Goal: Task Accomplishment & Management: Use online tool/utility

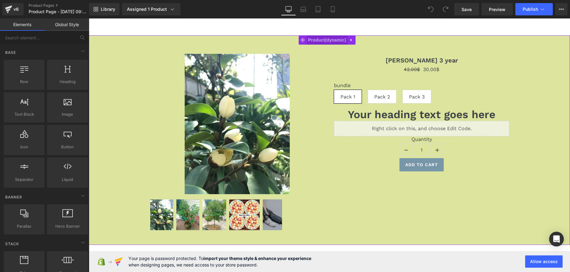
click at [317, 39] on span "Product" at bounding box center [327, 39] width 41 height 9
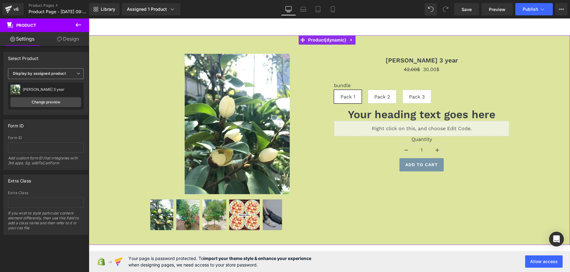
click at [67, 73] on span "Display by assigned product" at bounding box center [46, 73] width 76 height 11
click at [65, 89] on li "Select manually" at bounding box center [44, 92] width 73 height 9
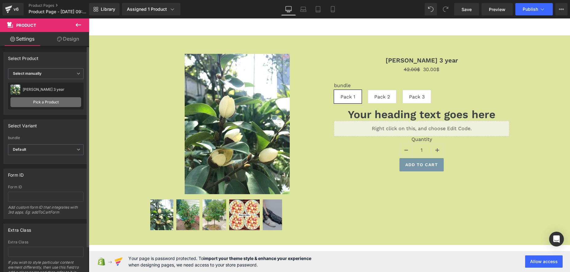
click at [53, 103] on link "Pick a Product" at bounding box center [45, 102] width 71 height 10
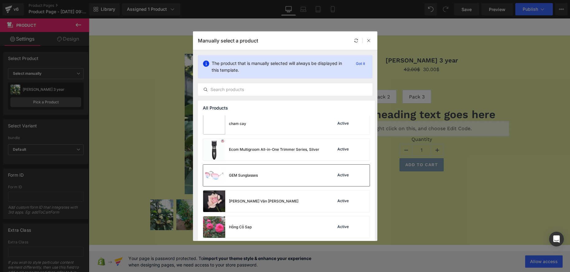
scroll to position [28, 0]
click at [243, 204] on div "[PERSON_NAME] Vân [PERSON_NAME]" at bounding box center [263, 202] width 69 height 6
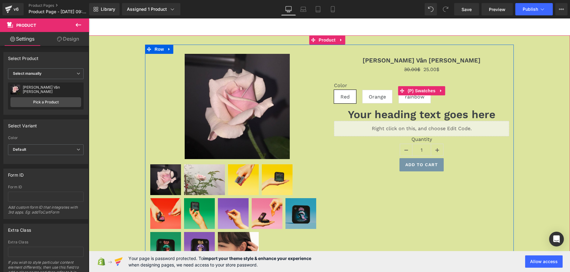
click at [357, 85] on label "Color" at bounding box center [421, 85] width 175 height 7
click at [354, 98] on div "Color Red Orange rainbow" at bounding box center [421, 95] width 175 height 26
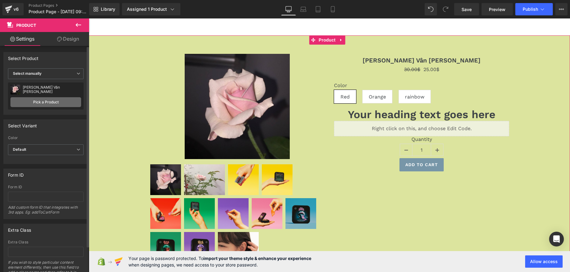
click at [49, 100] on link "Pick a Product" at bounding box center [45, 102] width 71 height 10
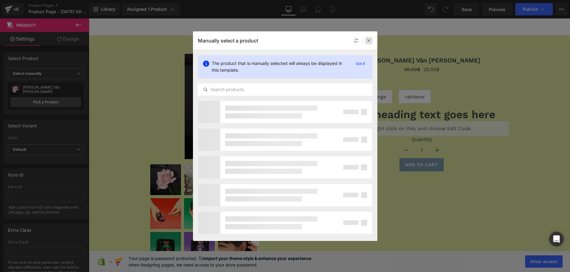
click at [367, 40] on icon at bounding box center [369, 40] width 4 height 4
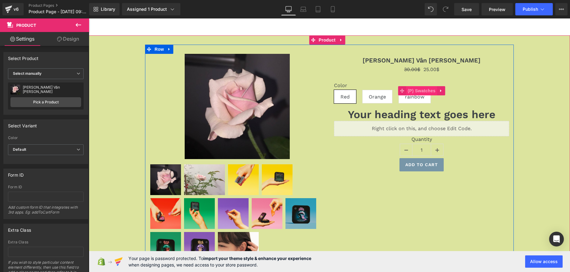
click at [417, 93] on span "(P) Swatches" at bounding box center [421, 90] width 31 height 9
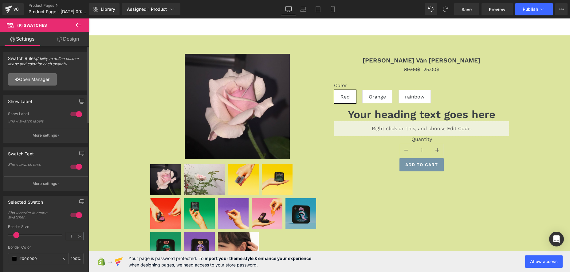
click at [35, 76] on link "Open Manager" at bounding box center [32, 79] width 49 height 12
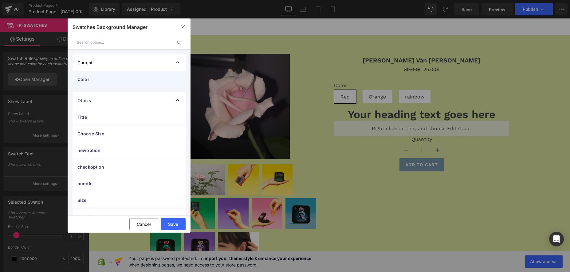
click at [127, 83] on div "Color" at bounding box center [129, 79] width 113 height 16
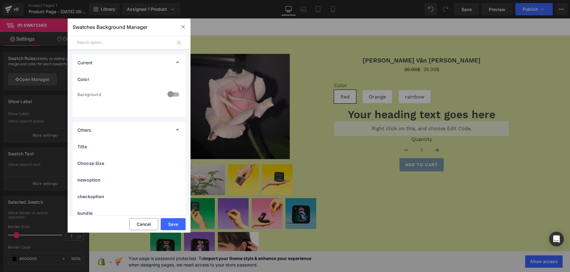
click at [170, 95] on div at bounding box center [173, 95] width 15 height 12
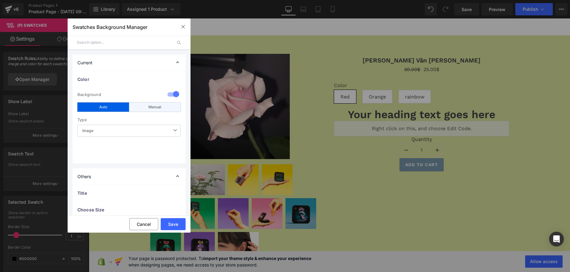
click at [146, 109] on div "Manual" at bounding box center [155, 106] width 52 height 9
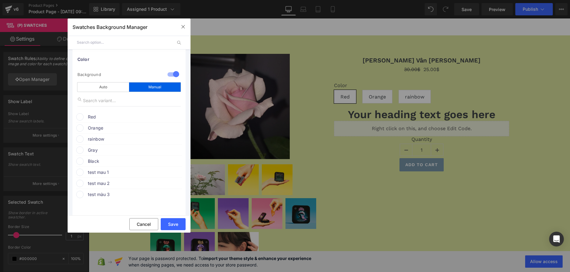
scroll to position [31, 0]
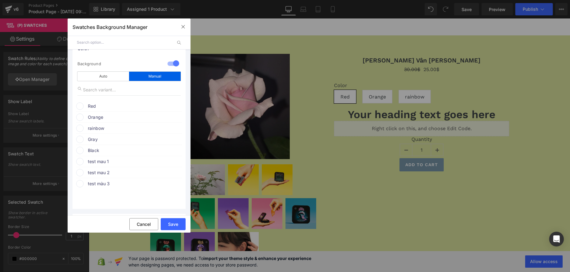
click at [78, 107] on span at bounding box center [79, 105] width 7 height 7
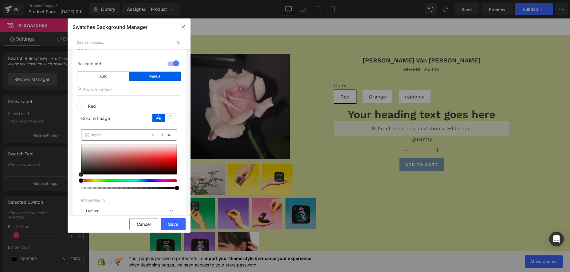
type input "#ef5757"
type input "100"
click at [159, 155] on div at bounding box center [129, 159] width 96 height 31
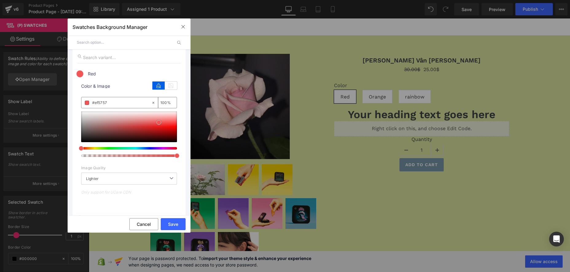
scroll to position [184, 0]
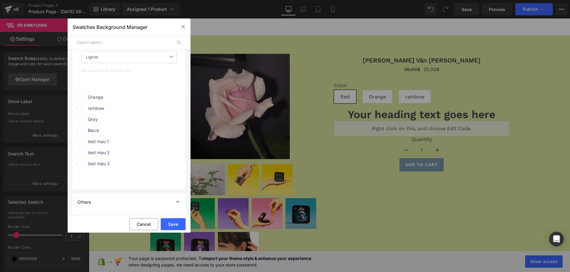
click at [97, 95] on span "Orange" at bounding box center [134, 96] width 93 height 7
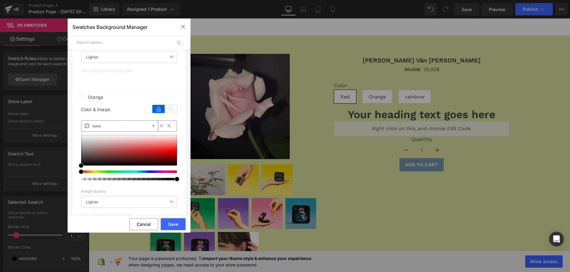
type input "#000000"
type input "100"
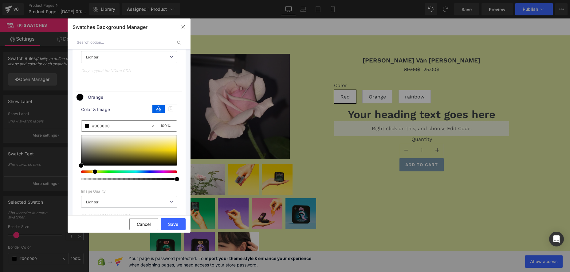
drag, startPoint x: 82, startPoint y: 172, endPoint x: 94, endPoint y: 173, distance: 11.5
click at [94, 173] on span at bounding box center [95, 171] width 5 height 5
click at [167, 145] on div at bounding box center [129, 150] width 96 height 31
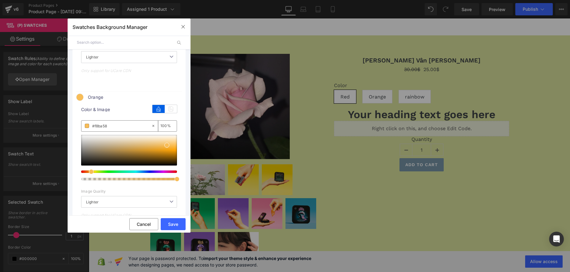
type input "#f8b858"
drag, startPoint x: 92, startPoint y: 171, endPoint x: 88, endPoint y: 172, distance: 4.0
click at [88, 172] on div at bounding box center [127, 171] width 96 height 2
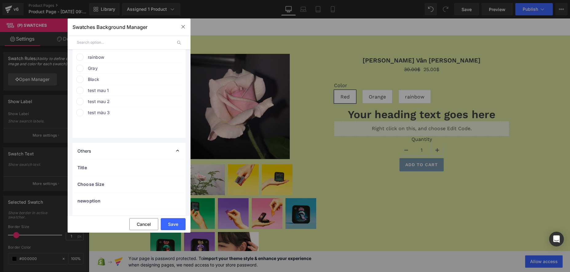
scroll to position [277, 0]
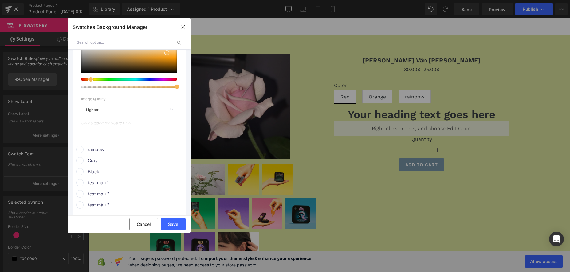
click at [101, 152] on span "rainbow" at bounding box center [134, 149] width 93 height 7
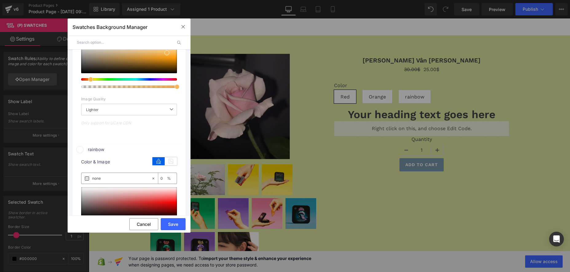
scroll to position [400, 0]
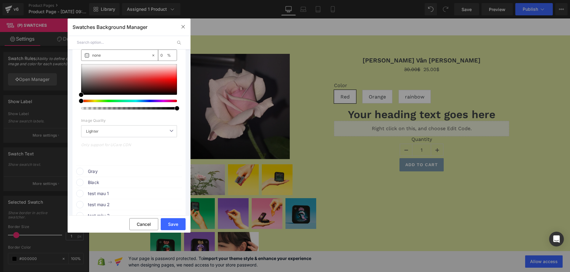
type input "#000000"
type input "100"
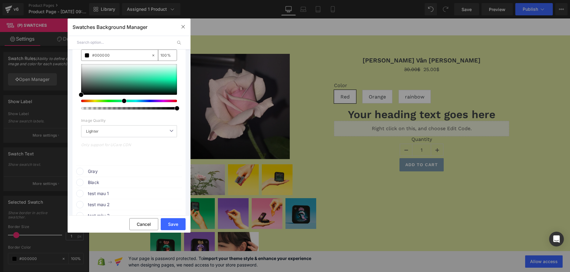
click at [121, 100] on div at bounding box center [127, 101] width 96 height 2
click at [128, 100] on div at bounding box center [127, 101] width 96 height 2
click at [144, 100] on div at bounding box center [127, 101] width 96 height 2
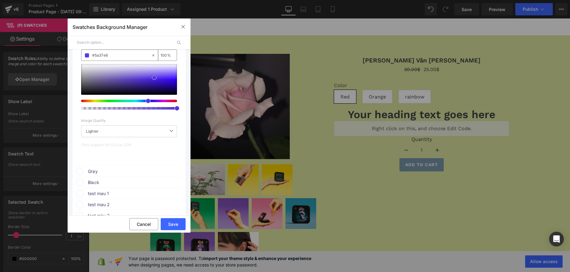
click at [154, 77] on div at bounding box center [129, 79] width 96 height 31
click at [134, 99] on div at bounding box center [129, 87] width 96 height 46
click at [128, 101] on div at bounding box center [127, 101] width 96 height 2
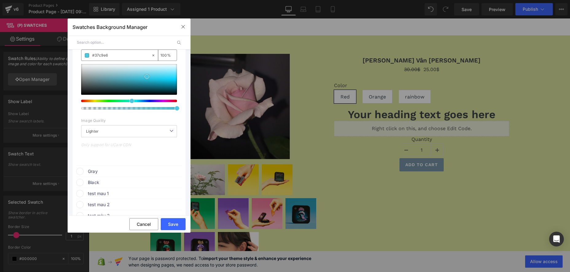
type input "#4dc7df"
click at [147, 77] on div at bounding box center [129, 79] width 96 height 31
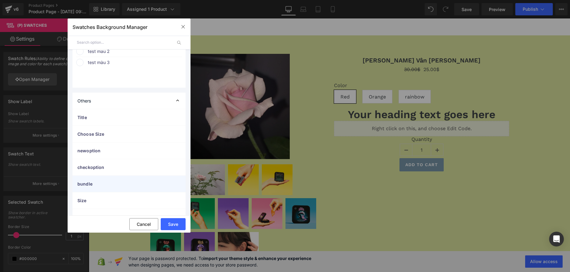
scroll to position [553, 0]
click at [169, 221] on button "Save" at bounding box center [173, 224] width 25 height 12
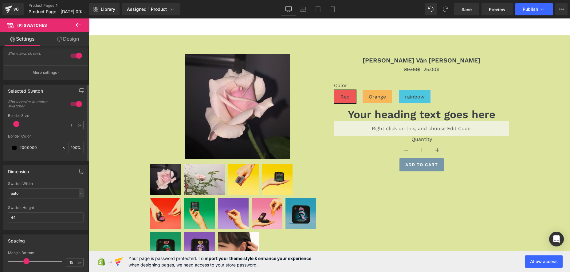
scroll to position [154, 0]
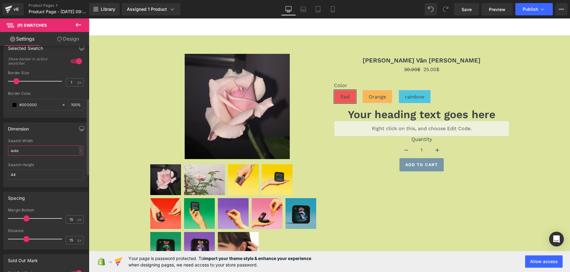
click at [29, 150] on input "auto" at bounding box center [46, 150] width 76 height 10
type input "44"
click at [47, 163] on div "Swatch Height" at bounding box center [46, 165] width 76 height 4
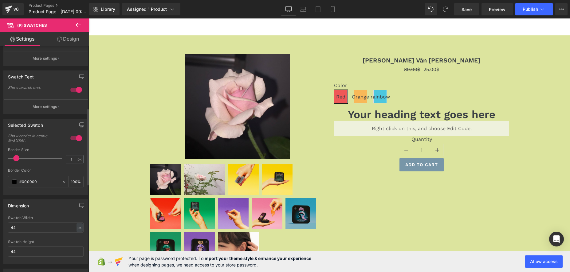
scroll to position [0, 0]
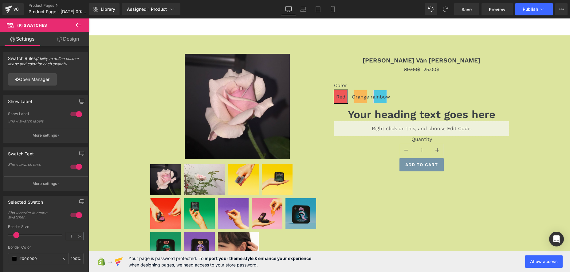
click at [67, 38] on link "Design" at bounding box center [68, 39] width 45 height 14
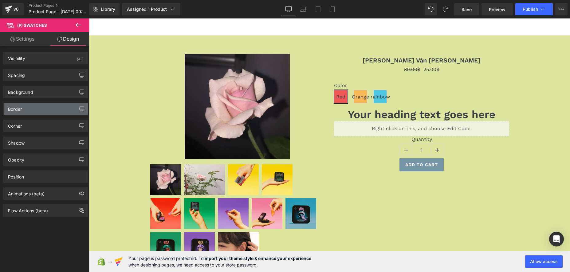
click at [39, 109] on div "Border" at bounding box center [46, 109] width 84 height 12
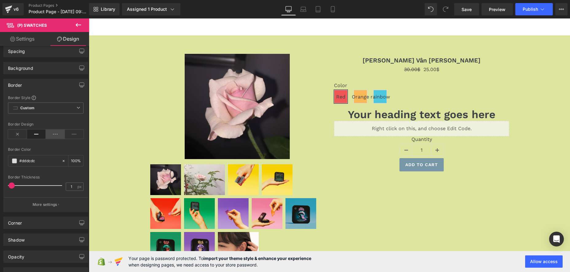
scroll to position [61, 0]
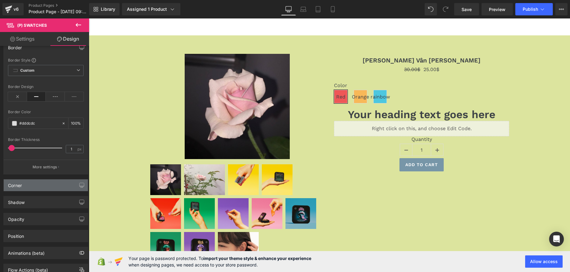
click at [48, 187] on div "Corner" at bounding box center [46, 185] width 84 height 12
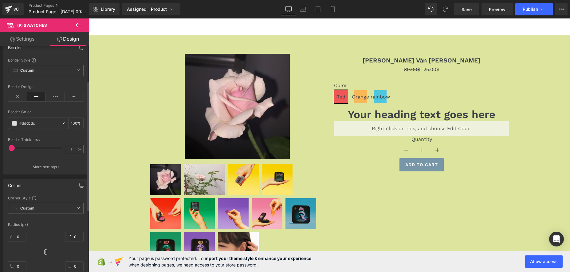
scroll to position [92, 0]
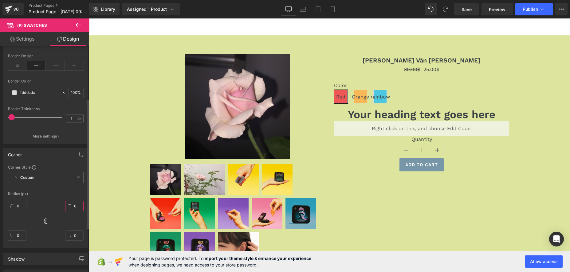
click at [76, 206] on input "0" at bounding box center [74, 206] width 18 height 10
type input "2"
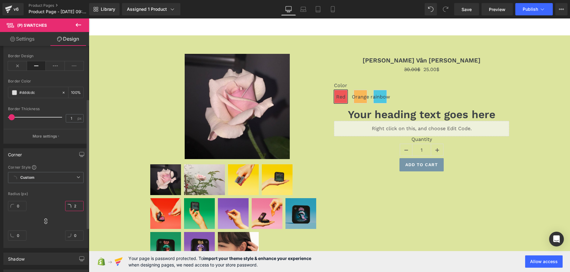
type input "2"
type input "22"
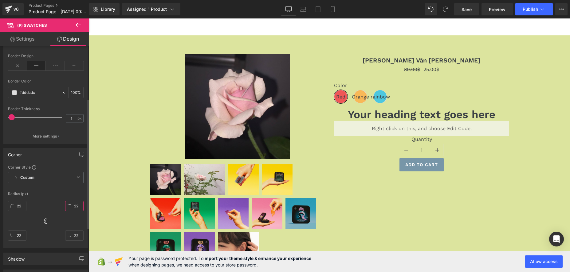
type input "22"
click at [69, 191] on div "Corner Style Custom Custom Setup Global Style Custom Setup Global Style Radius …" at bounding box center [46, 206] width 84 height 83
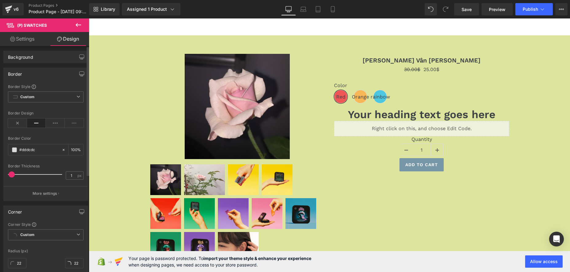
scroll to position [0, 0]
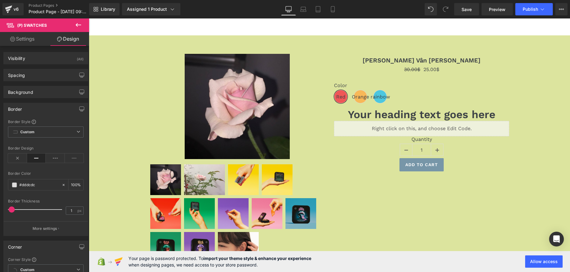
click at [22, 37] on link "Settings" at bounding box center [22, 39] width 45 height 14
type input "100"
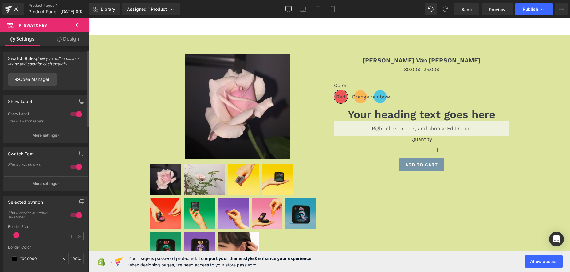
scroll to position [31, 0]
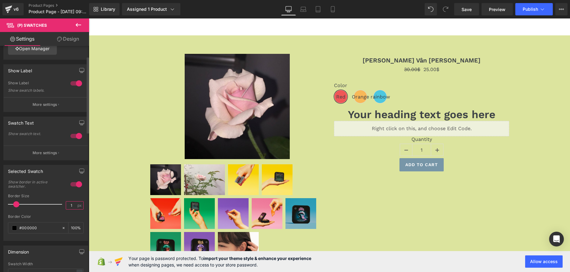
click at [71, 204] on input "1" at bounding box center [71, 205] width 11 height 8
type input "2"
click at [58, 178] on div "Selected Swatch 1 Show border in active swatcher. 2px Border Size 2 px #000000 …" at bounding box center [45, 203] width 85 height 76
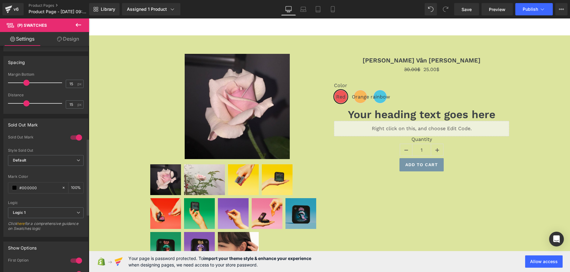
scroll to position [105, 0]
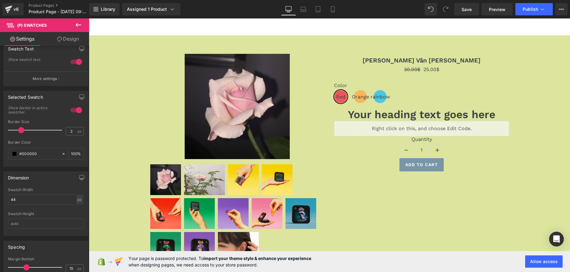
click at [75, 37] on link "Design" at bounding box center [68, 39] width 45 height 14
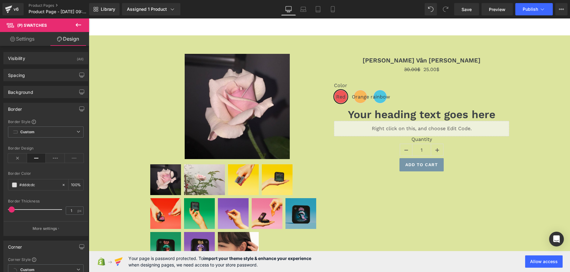
type input "100"
